Goal: Task Accomplishment & Management: Manage account settings

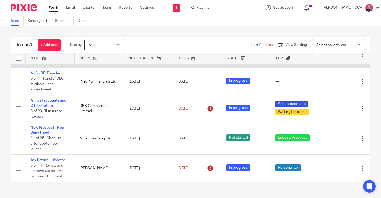
scroll to position [93, 0]
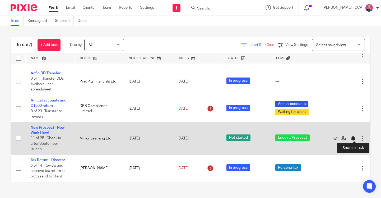
click at [354, 138] on div at bounding box center [352, 138] width 5 height 5
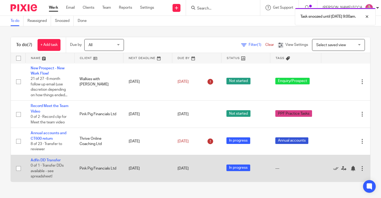
scroll to position [0, 0]
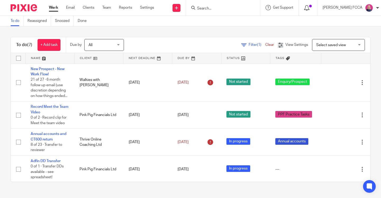
click at [306, 7] on icon at bounding box center [306, 7] width 5 height 5
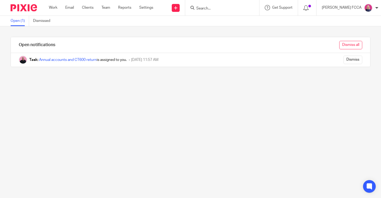
click at [345, 46] on input "Dismiss all" at bounding box center [350, 45] width 23 height 8
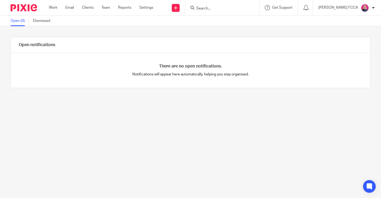
click at [28, 10] on img at bounding box center [24, 7] width 26 height 7
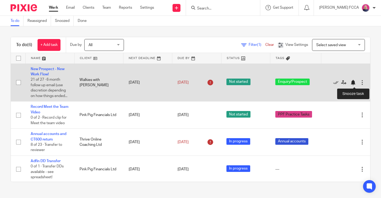
click at [351, 82] on div at bounding box center [352, 82] width 5 height 5
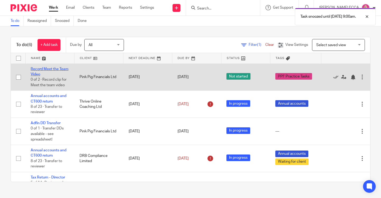
click at [50, 69] on link "Record Meet the Team Video" at bounding box center [50, 71] width 38 height 9
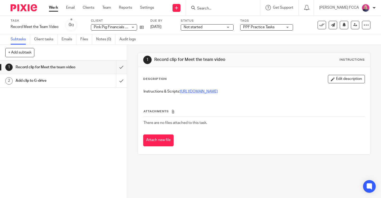
click at [218, 93] on link "[URL][DOMAIN_NAME]" at bounding box center [199, 92] width 38 height 4
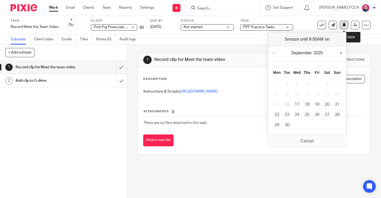
click at [345, 25] on icon at bounding box center [344, 25] width 4 height 4
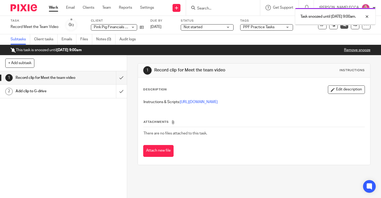
click at [17, 8] on img at bounding box center [24, 7] width 26 height 7
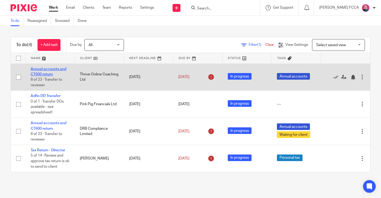
click at [54, 69] on link "Annual accounts and CT600 return" at bounding box center [49, 71] width 36 height 9
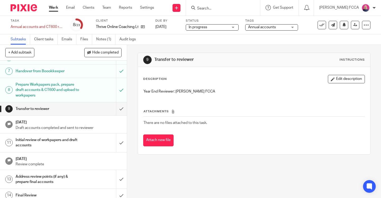
scroll to position [100, 0]
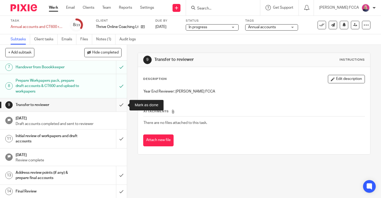
click at [119, 108] on input "submit" at bounding box center [63, 105] width 127 height 13
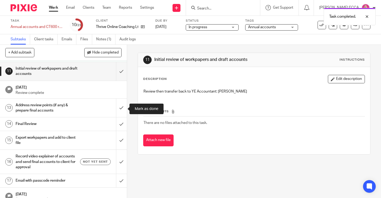
scroll to position [164, 0]
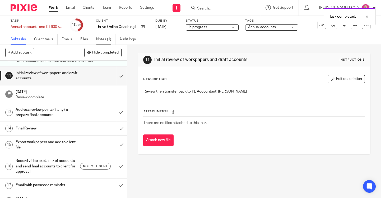
click at [101, 39] on link "Notes (1)" at bounding box center [105, 39] width 19 height 10
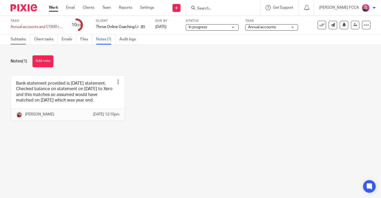
click at [18, 40] on link "Subtasks" at bounding box center [21, 39] width 20 height 10
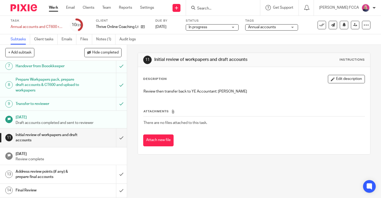
scroll to position [104, 0]
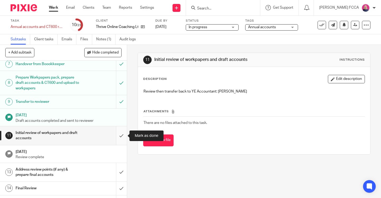
click at [121, 136] on input "submit" at bounding box center [63, 136] width 127 height 19
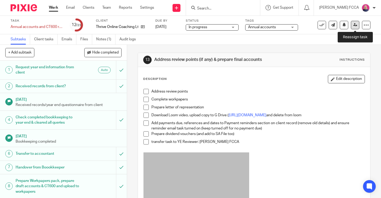
click at [354, 25] on icon at bounding box center [355, 25] width 4 height 4
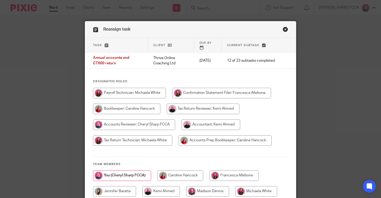
click at [208, 122] on input "radio" at bounding box center [210, 125] width 59 height 11
radio input "true"
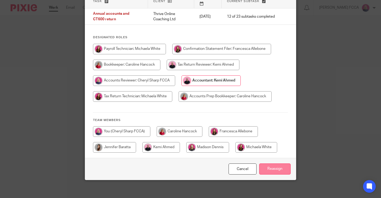
click at [277, 167] on input "Reassign" at bounding box center [274, 169] width 31 height 11
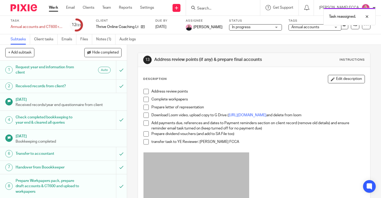
click at [22, 9] on img at bounding box center [24, 7] width 26 height 7
